Goal: Task Accomplishment & Management: Use online tool/utility

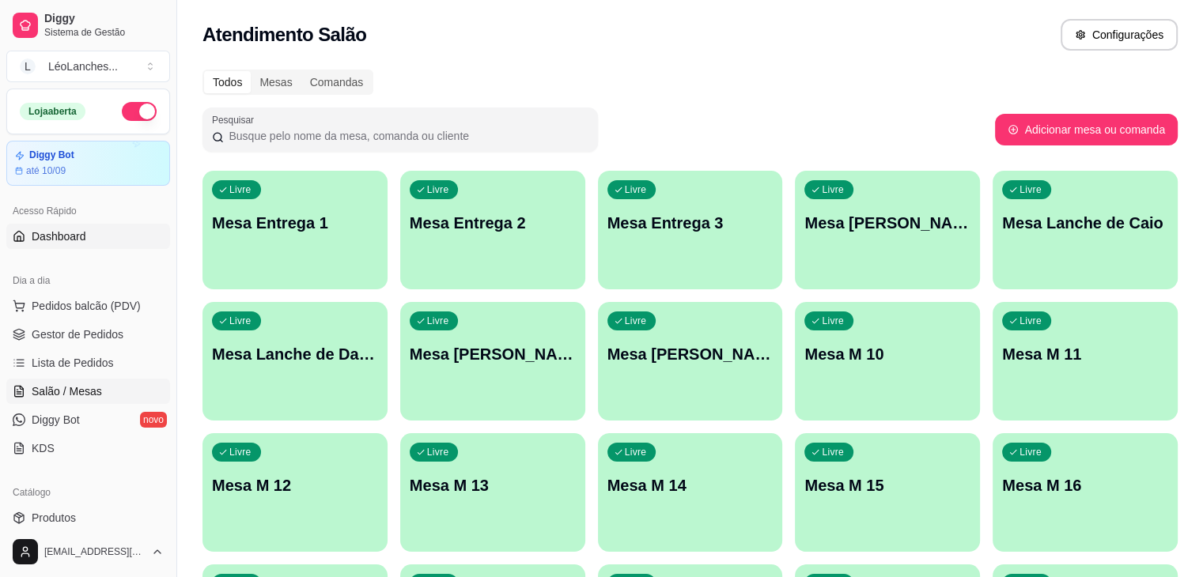
click at [89, 232] on link "Dashboard" at bounding box center [88, 236] width 164 height 25
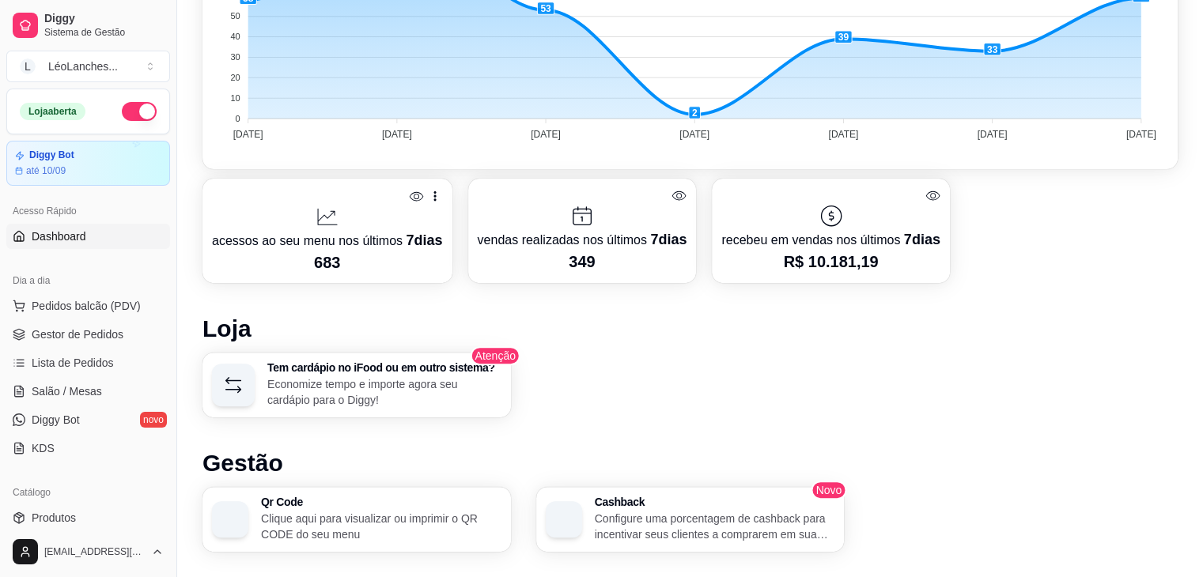
scroll to position [463, 0]
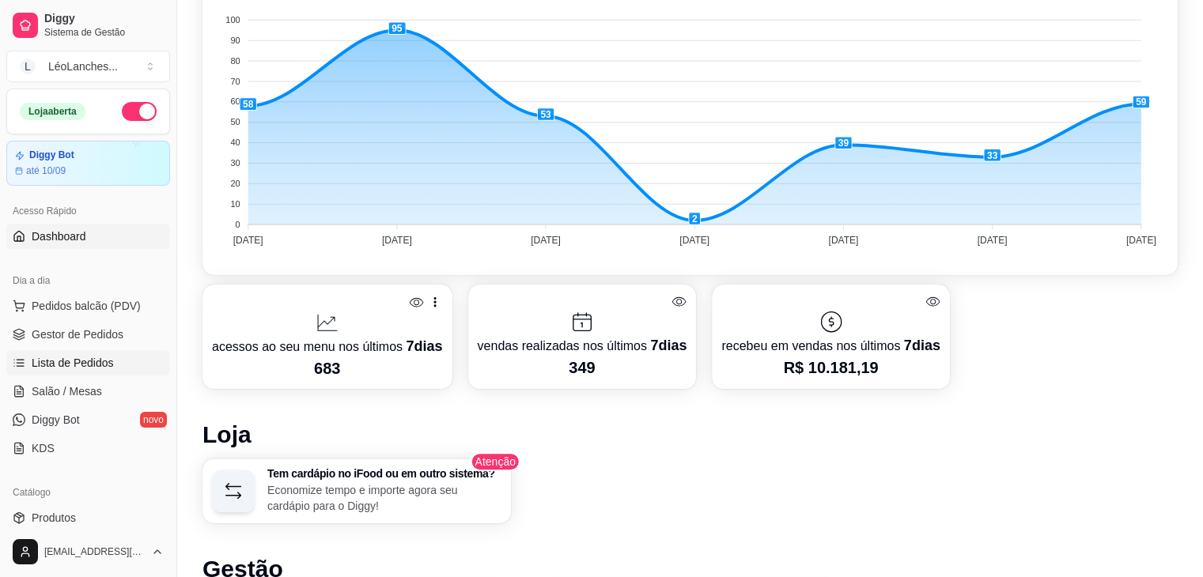
click at [96, 351] on link "Lista de Pedidos" at bounding box center [88, 362] width 164 height 25
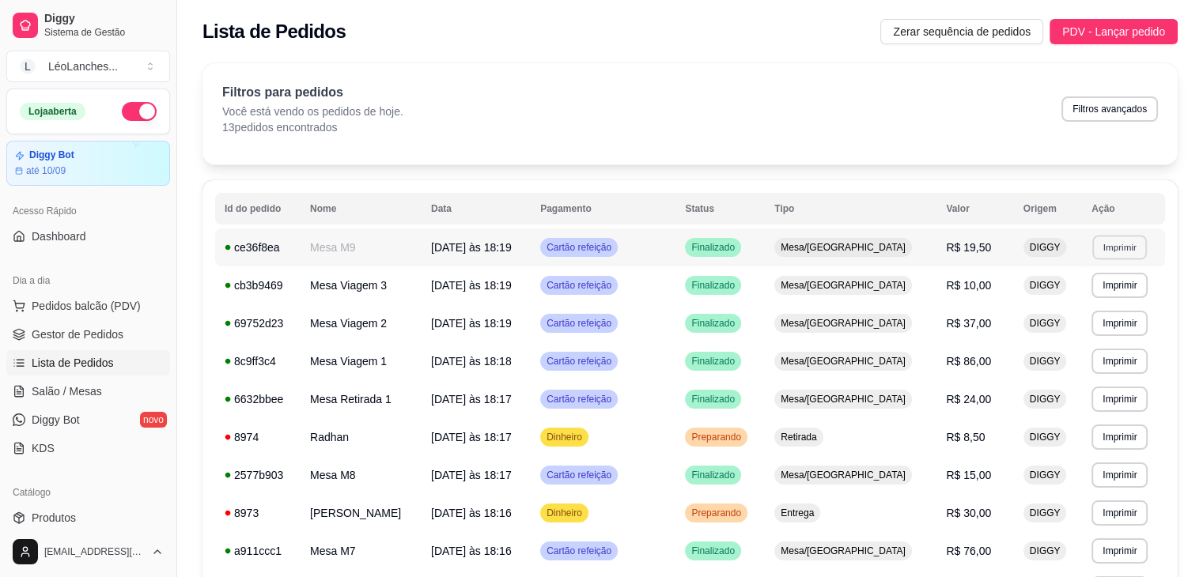
click at [1104, 252] on button "Imprimir" at bounding box center [1119, 247] width 55 height 25
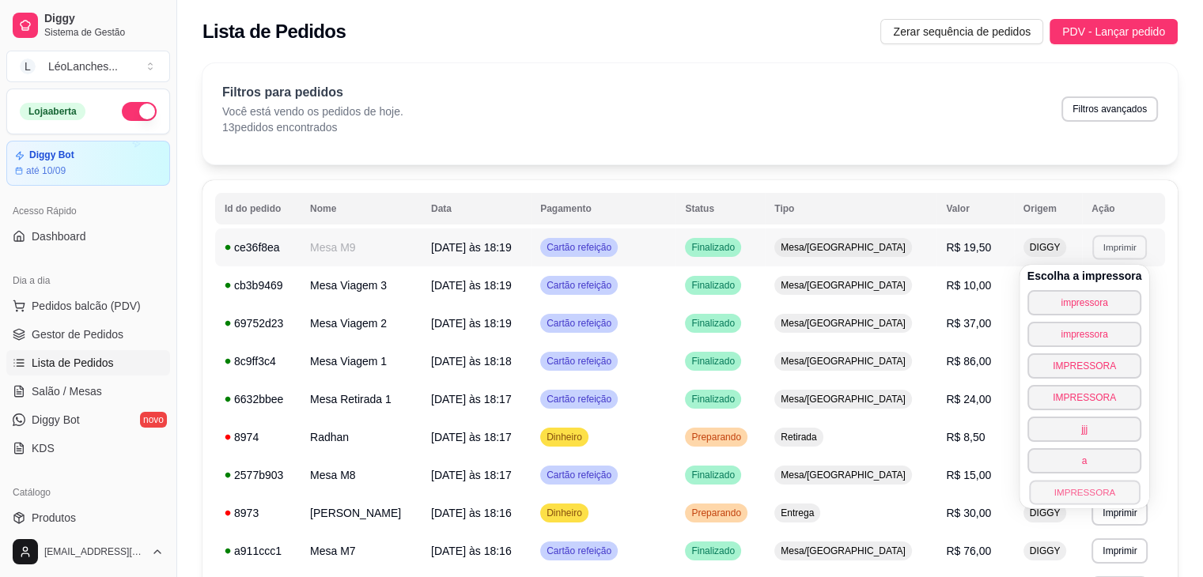
click at [1087, 494] on button "IMPRESSORA" at bounding box center [1084, 492] width 111 height 25
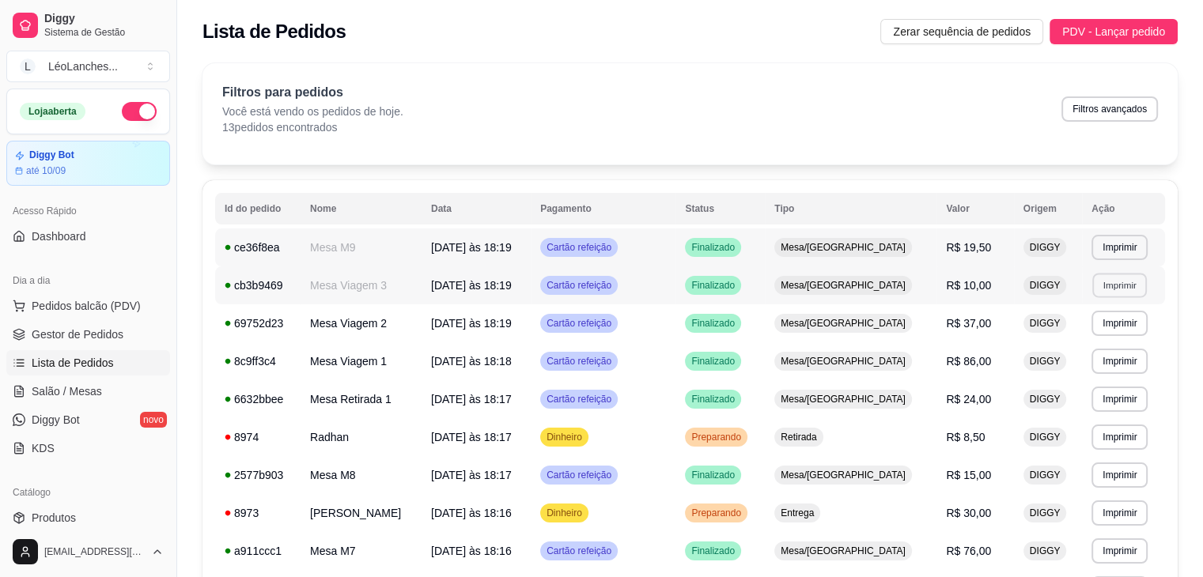
click at [1133, 289] on button "Imprimir" at bounding box center [1119, 285] width 55 height 25
click at [1118, 255] on button "Imprimir" at bounding box center [1119, 247] width 56 height 25
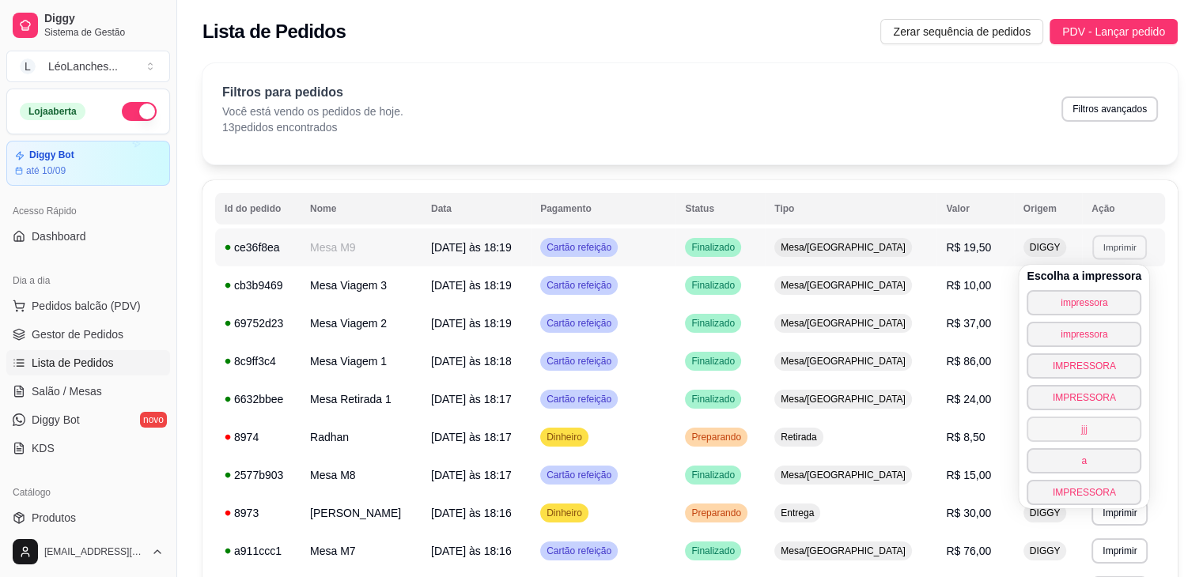
click at [1068, 437] on button "jjj" at bounding box center [1084, 429] width 115 height 25
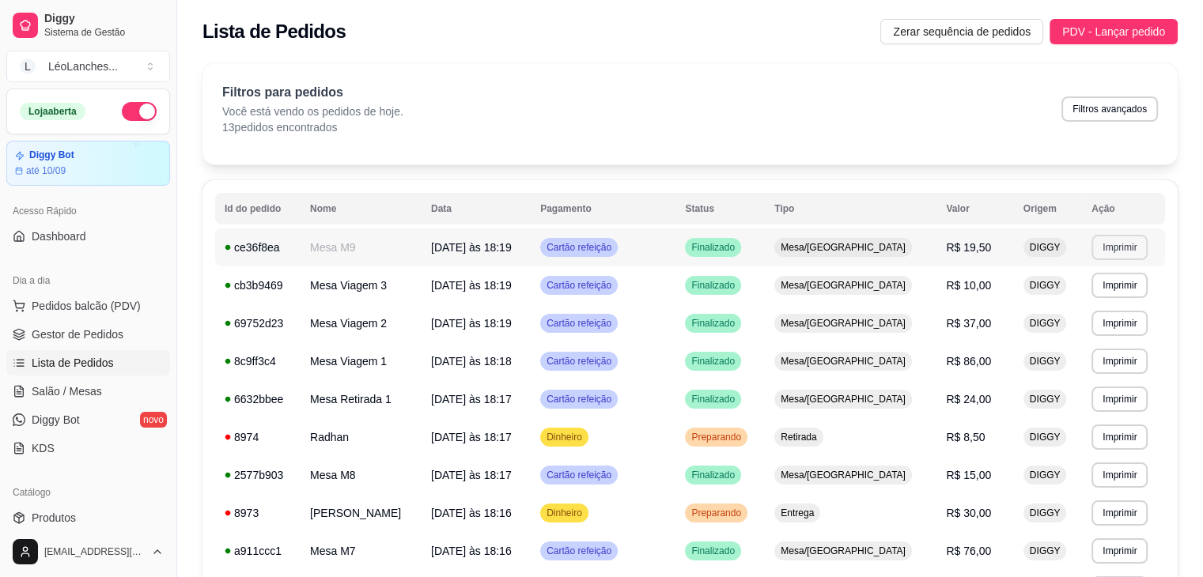
click at [1125, 259] on button "Imprimir" at bounding box center [1119, 247] width 56 height 25
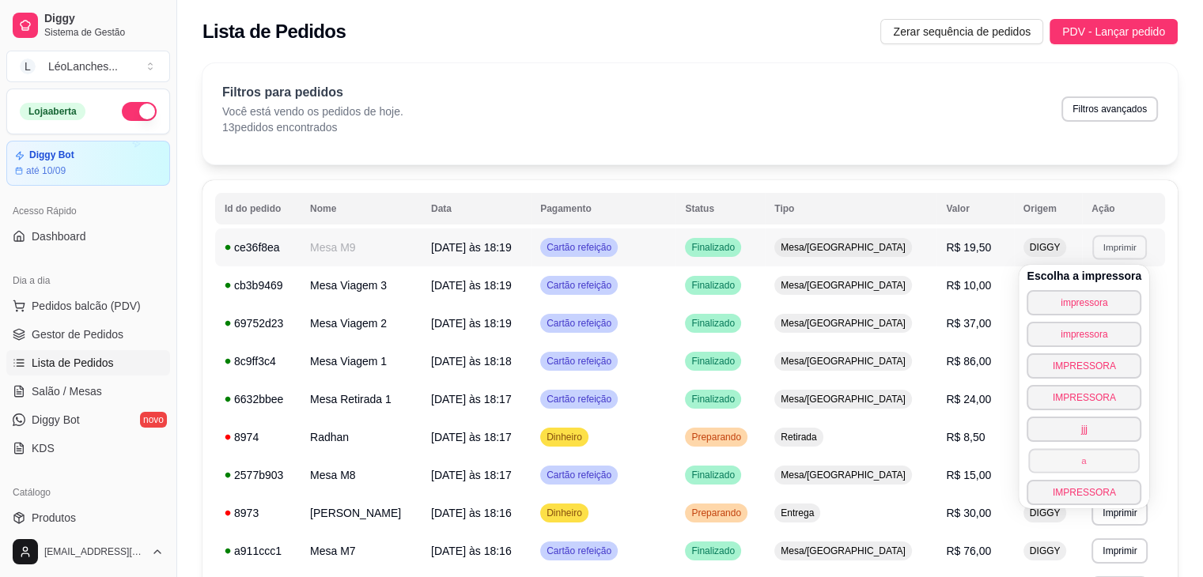
click at [1083, 456] on button "a" at bounding box center [1084, 460] width 111 height 25
